Goal: Contribute content

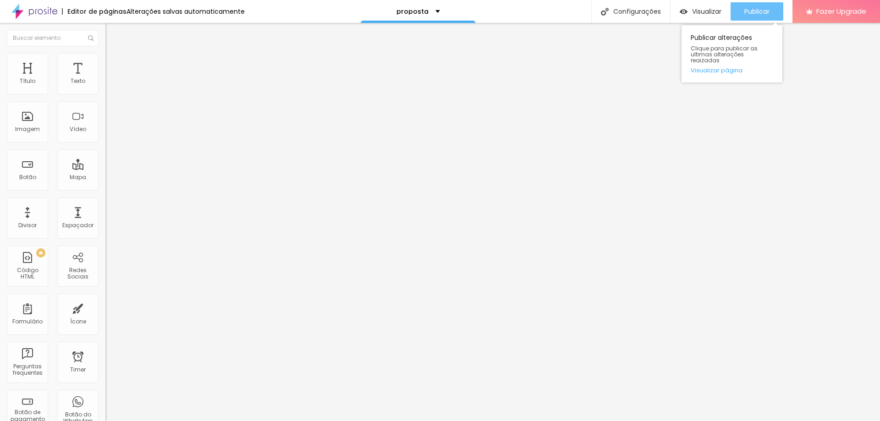
click at [752, 3] on div "Publicar" at bounding box center [757, 11] width 25 height 18
click at [105, 62] on img at bounding box center [109, 66] width 8 height 8
click at [105, 57] on img at bounding box center [109, 57] width 8 height 8
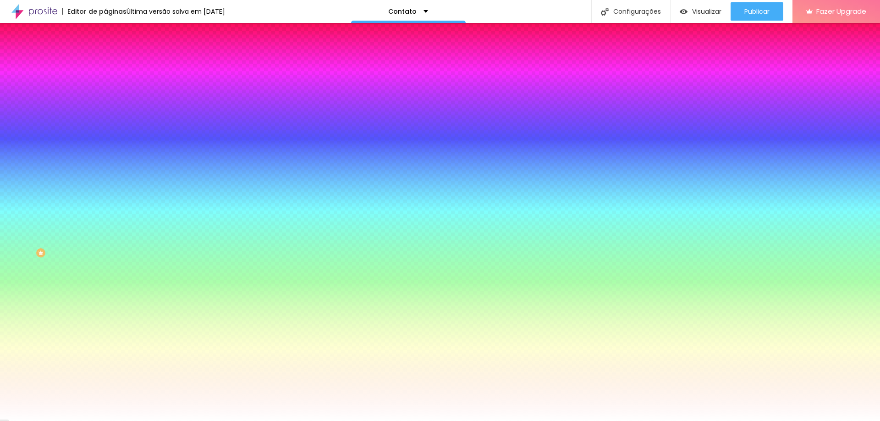
click at [105, 52] on img at bounding box center [109, 48] width 8 height 8
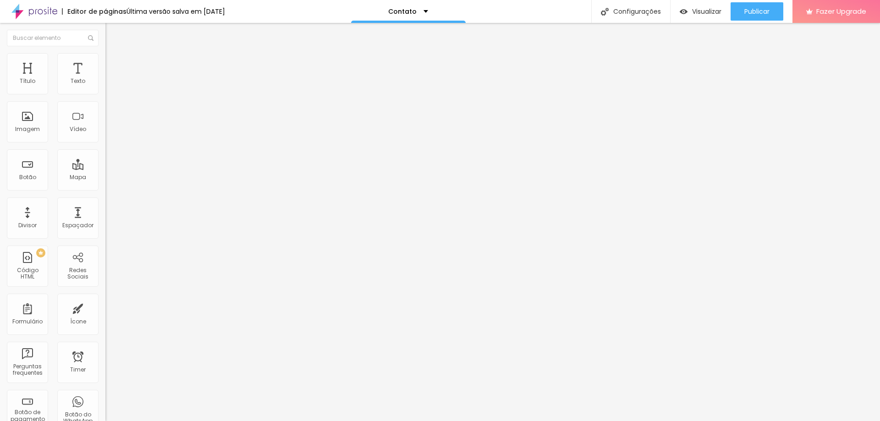
click at [111, 89] on div "Reserva" at bounding box center [158, 85] width 94 height 8
click at [105, 93] on img at bounding box center [108, 96] width 6 height 6
drag, startPoint x: 379, startPoint y: 298, endPoint x: 385, endPoint y: 310, distance: 13.5
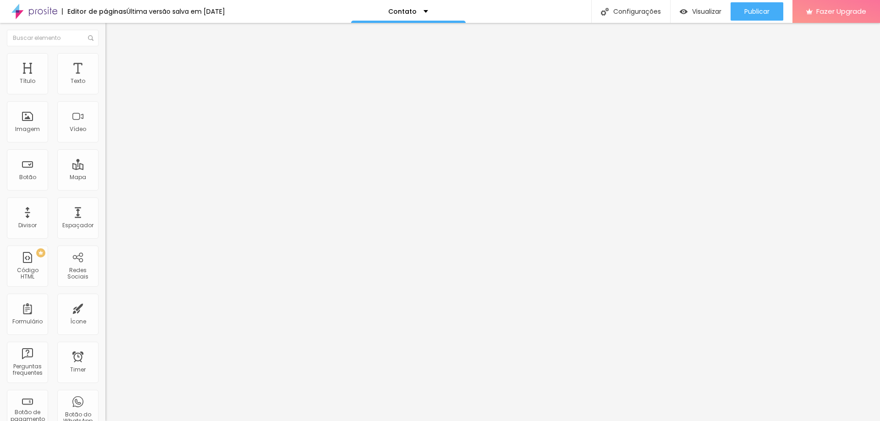
drag, startPoint x: 374, startPoint y: 285, endPoint x: 398, endPoint y: 326, distance: 48.1
drag, startPoint x: 287, startPoint y: 276, endPoint x: 298, endPoint y: 134, distance: 142.0
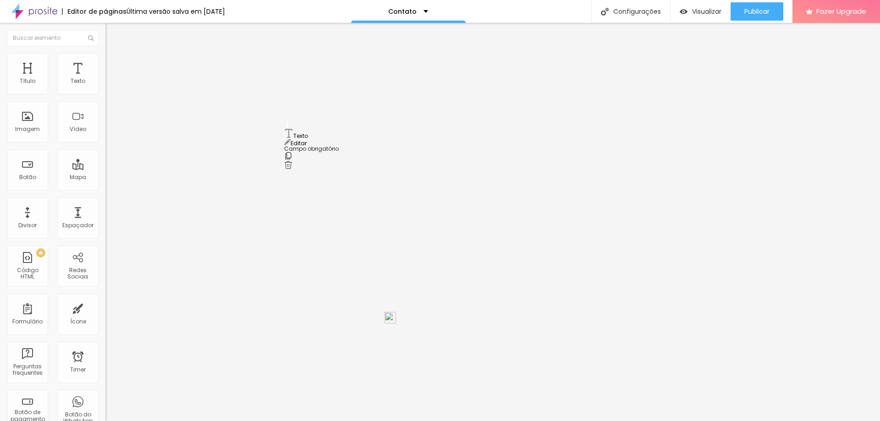
type input "Whatsapp"
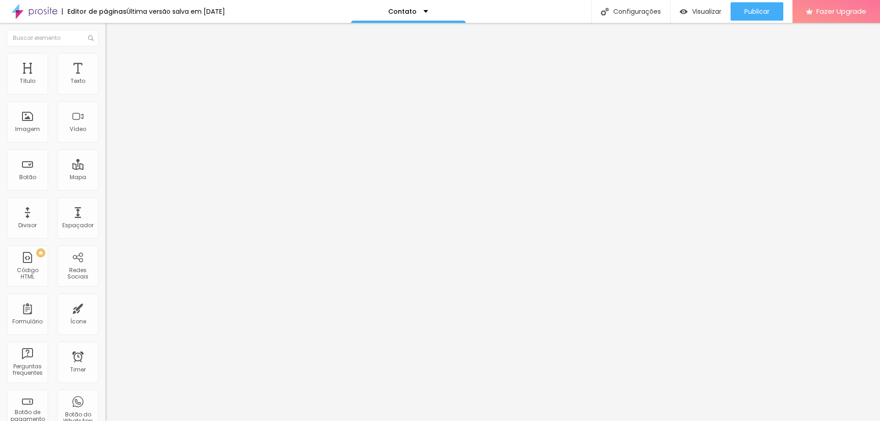
type input "seu numero"
click at [747, 11] on span "Publicar" at bounding box center [757, 11] width 25 height 7
click at [105, 93] on img at bounding box center [108, 96] width 6 height 6
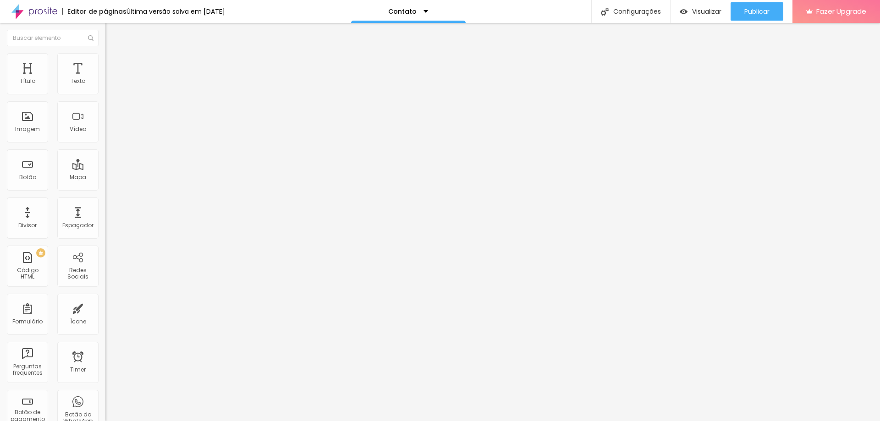
drag, startPoint x: 456, startPoint y: 254, endPoint x: 443, endPoint y: 254, distance: 12.4
type input "Seu numero"
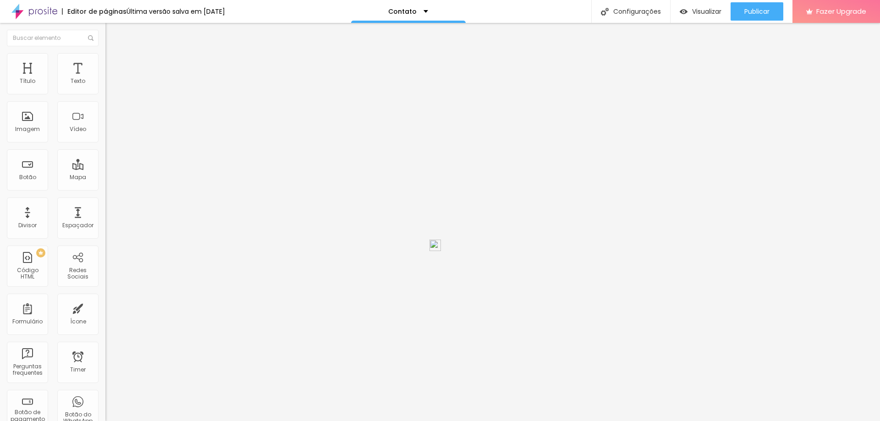
click at [748, 10] on span "Publicar" at bounding box center [757, 11] width 25 height 7
click at [112, 33] on img "button" at bounding box center [115, 33] width 7 height 7
click at [50, 13] on img at bounding box center [34, 11] width 46 height 23
